Goal: Information Seeking & Learning: Learn about a topic

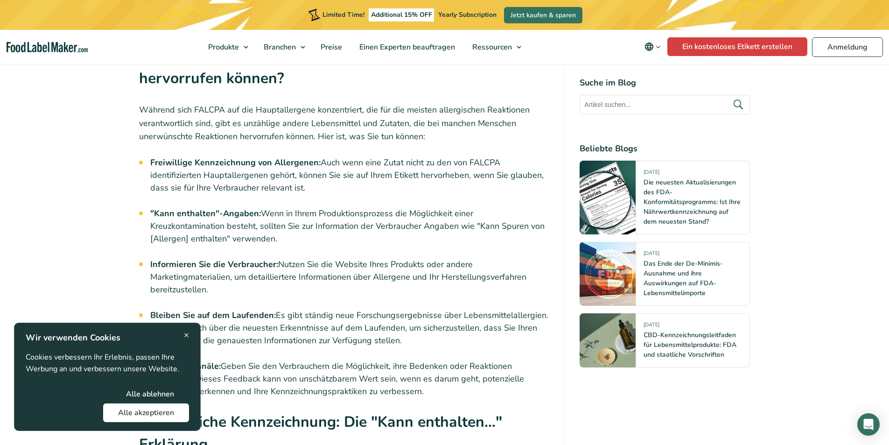
scroll to position [4405, 0]
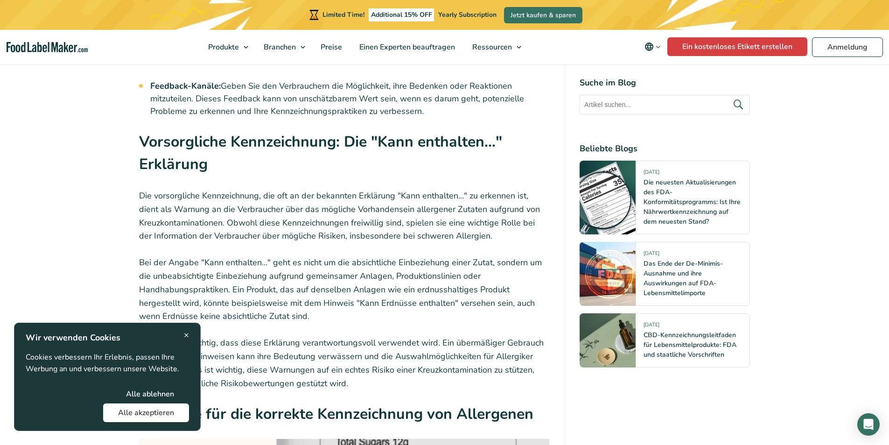
click at [151, 396] on button "Alle ablehnen" at bounding box center [150, 394] width 78 height 19
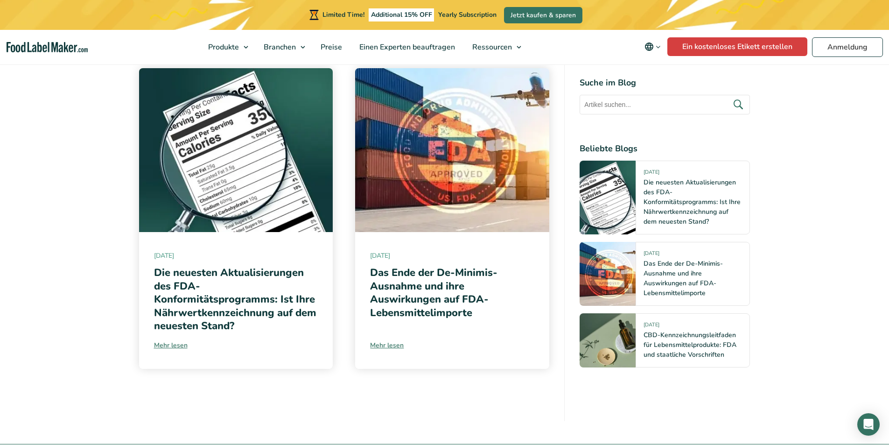
scroll to position [6132, 0]
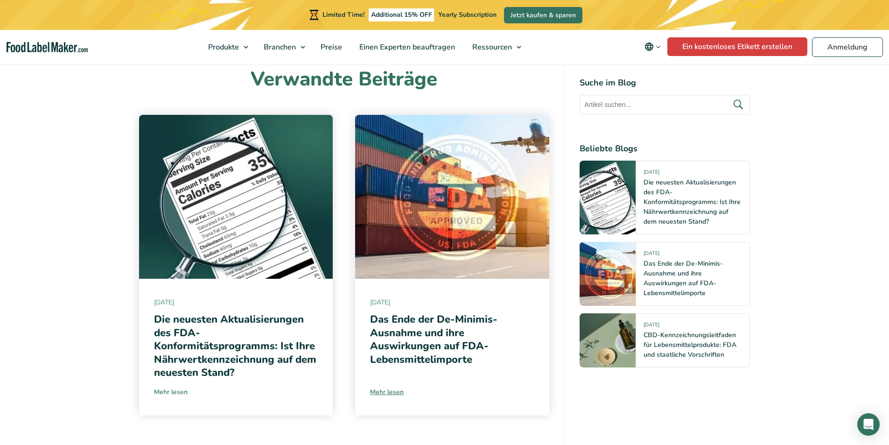
click at [169, 387] on link "Mehr lesen" at bounding box center [236, 392] width 164 height 10
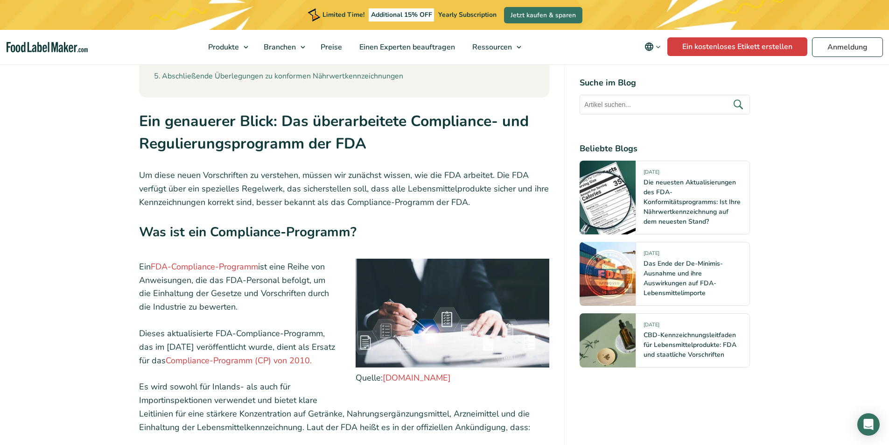
scroll to position [1260, 0]
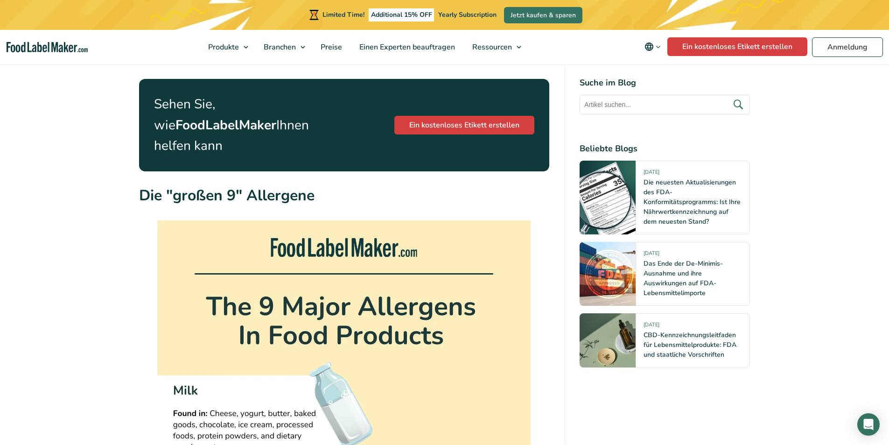
scroll to position [1184, 0]
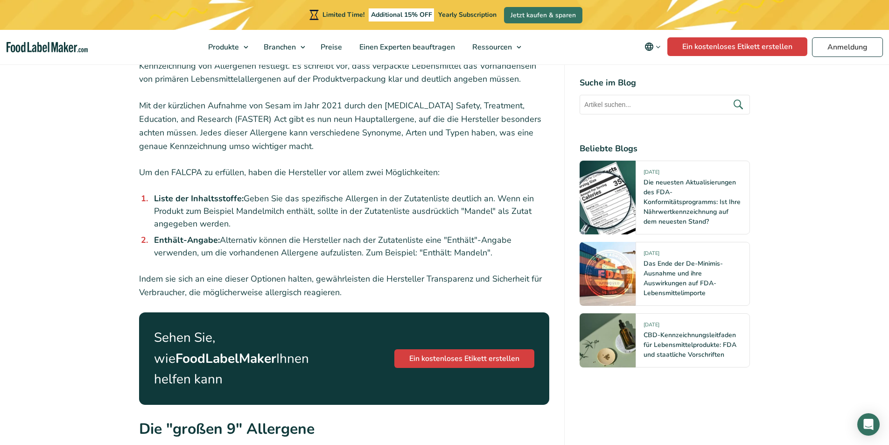
click at [654, 86] on h4 "Suche im Blog" at bounding box center [665, 83] width 170 height 13
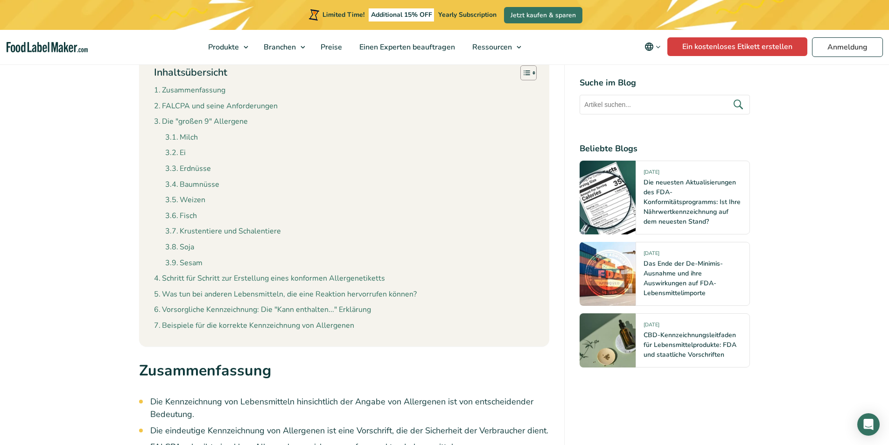
scroll to position [437, 0]
